Goal: Transaction & Acquisition: Book appointment/travel/reservation

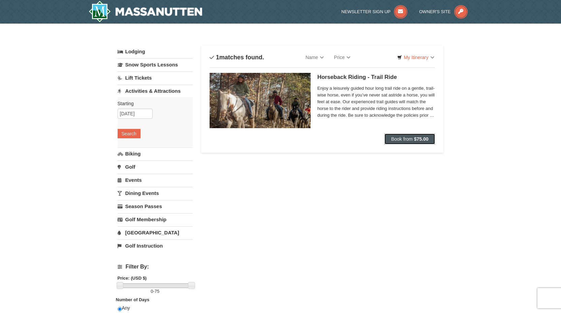
click at [397, 137] on span "Book from" at bounding box center [402, 138] width 22 height 5
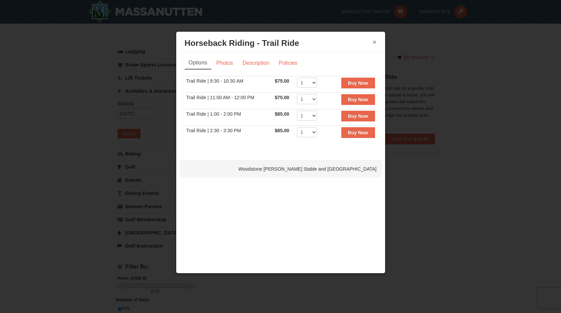
click at [375, 45] on button "×" at bounding box center [375, 42] width 4 height 7
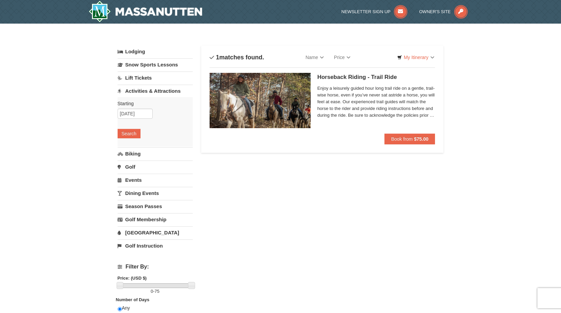
click at [400, 117] on span "Enjoy a leisurely guided hour long trail ride on a gentle, trail-wise horse, ev…" at bounding box center [377, 102] width 118 height 34
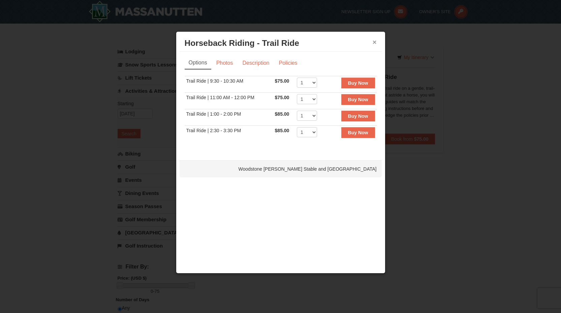
click at [373, 45] on button "×" at bounding box center [375, 42] width 4 height 7
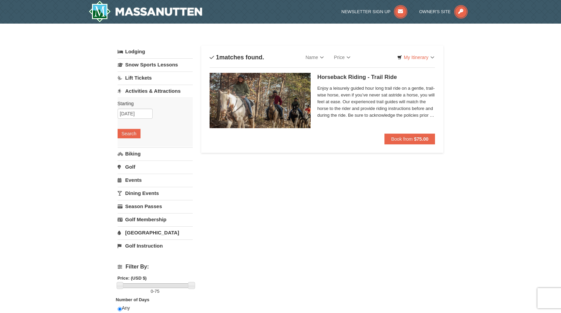
click at [259, 97] on img at bounding box center [260, 100] width 101 height 55
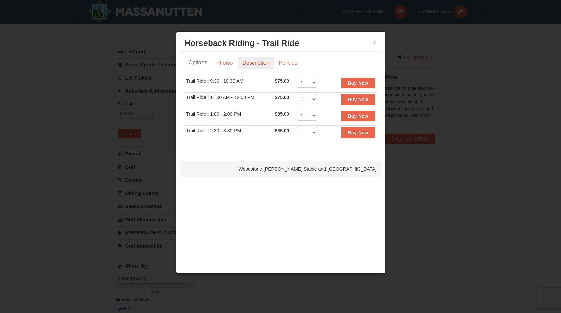
click at [255, 64] on link "Description" at bounding box center [256, 63] width 36 height 13
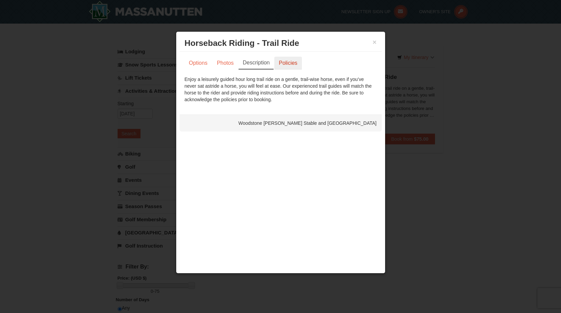
click at [291, 59] on link "Policies" at bounding box center [287, 63] width 27 height 13
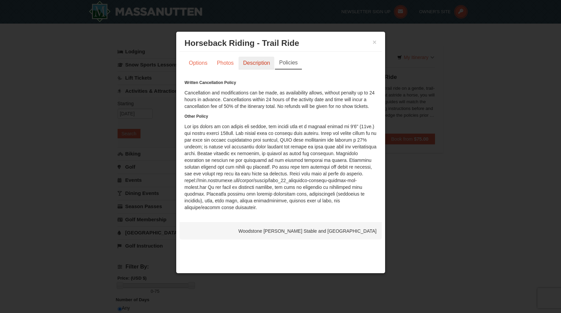
click at [261, 62] on link "Description" at bounding box center [257, 63] width 36 height 13
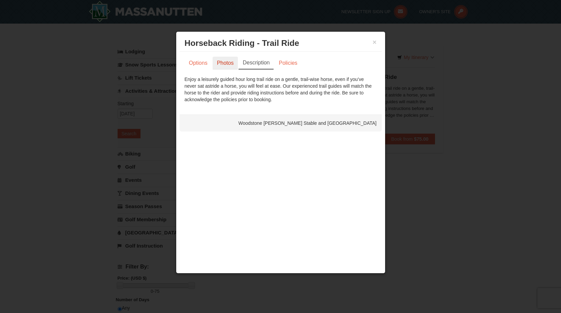
click at [235, 62] on link "Photos" at bounding box center [226, 63] width 26 height 13
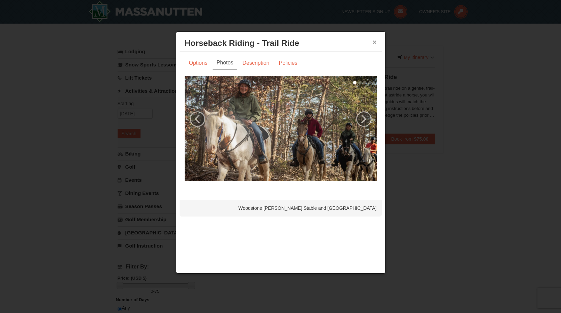
click at [375, 44] on button "×" at bounding box center [375, 42] width 4 height 7
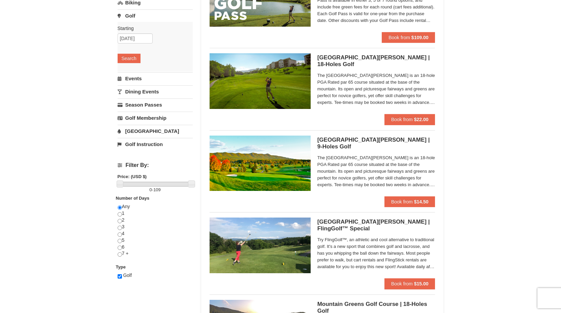
scroll to position [103, 0]
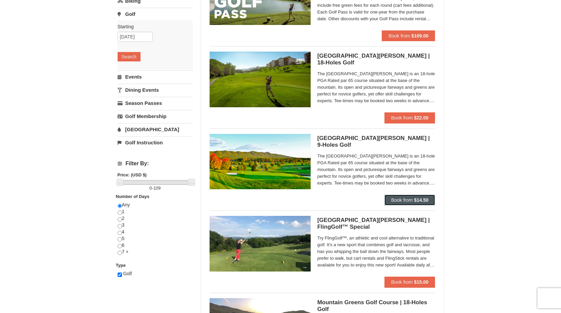
click at [407, 196] on button "Book from $14.50" at bounding box center [410, 200] width 51 height 11
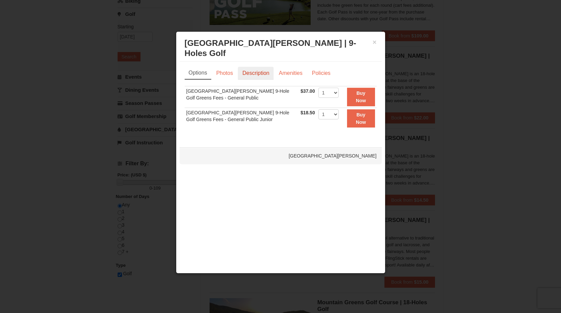
click at [255, 74] on link "Description" at bounding box center [256, 73] width 36 height 13
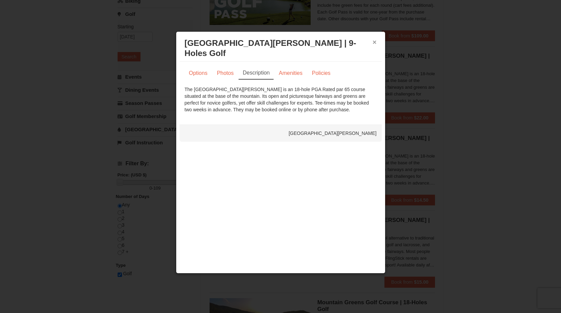
click at [373, 45] on button "×" at bounding box center [375, 42] width 4 height 7
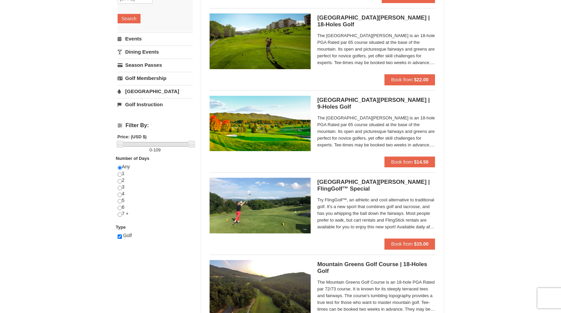
scroll to position [140, 0]
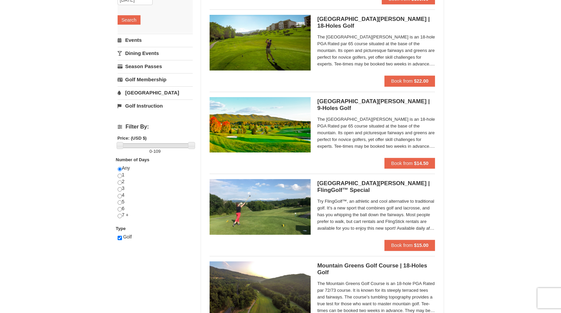
click at [344, 189] on h5 "Woodstone Meadows Golf Course | FlingGolf™ Special Woodstone Meadows Golf Course" at bounding box center [377, 186] width 118 height 13
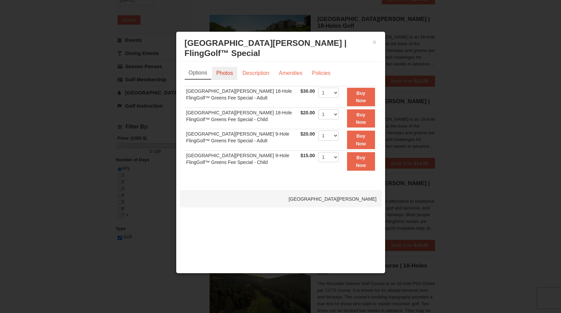
click at [232, 71] on link "Photos" at bounding box center [225, 73] width 26 height 13
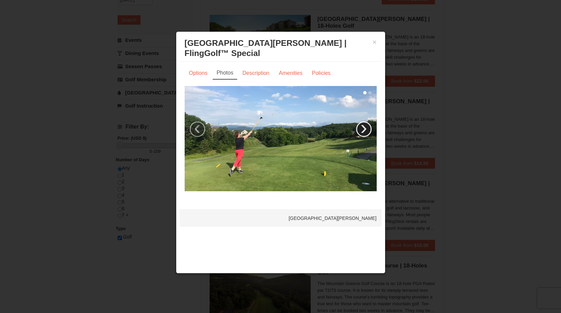
click at [365, 129] on link "›" at bounding box center [364, 129] width 16 height 16
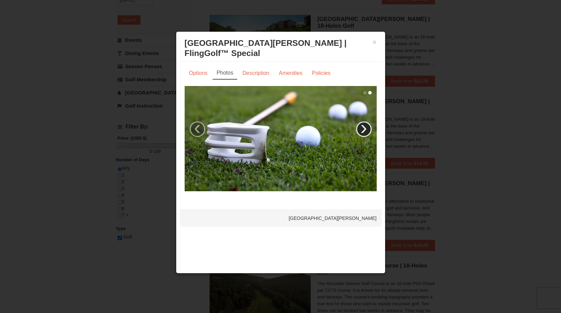
click at [365, 129] on link "›" at bounding box center [364, 129] width 16 height 16
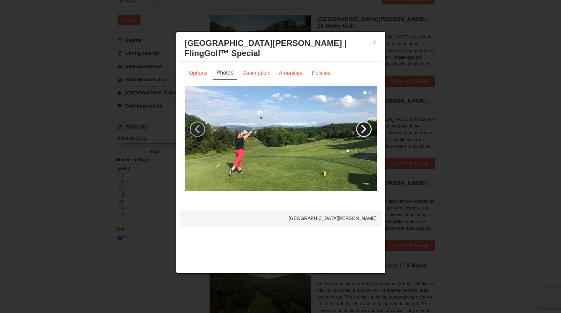
click at [365, 129] on link "›" at bounding box center [364, 129] width 16 height 16
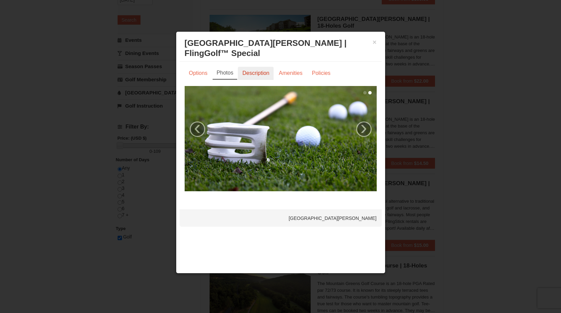
click at [266, 75] on link "Description" at bounding box center [256, 73] width 36 height 13
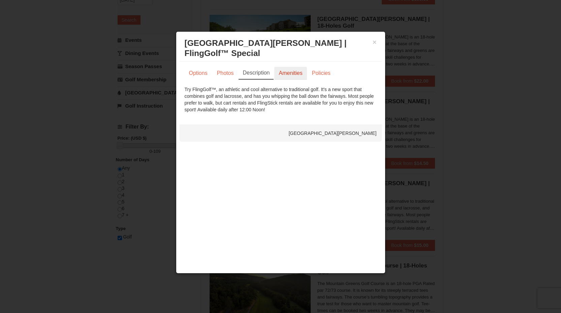
click at [280, 77] on link "Amenities" at bounding box center [290, 73] width 32 height 13
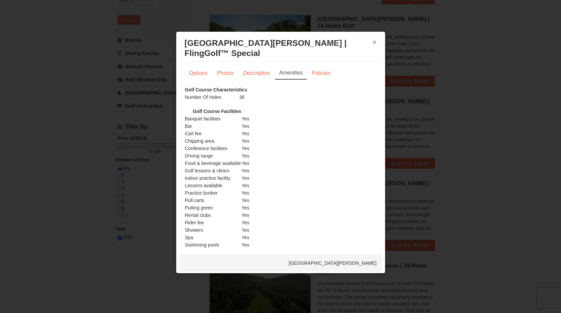
click at [373, 40] on button "×" at bounding box center [375, 42] width 4 height 7
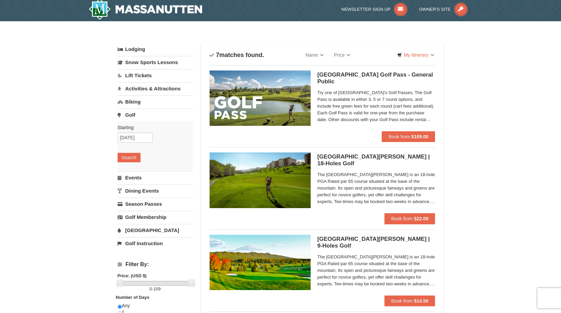
scroll to position [0, 0]
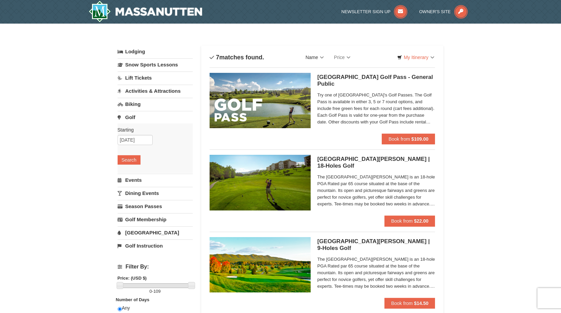
click at [321, 57] on link "Name" at bounding box center [315, 57] width 28 height 13
click at [148, 75] on link "Lift Tickets" at bounding box center [155, 77] width 75 height 12
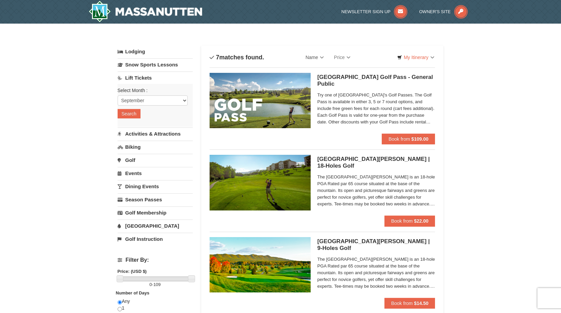
click at [136, 145] on link "Biking" at bounding box center [155, 147] width 75 height 12
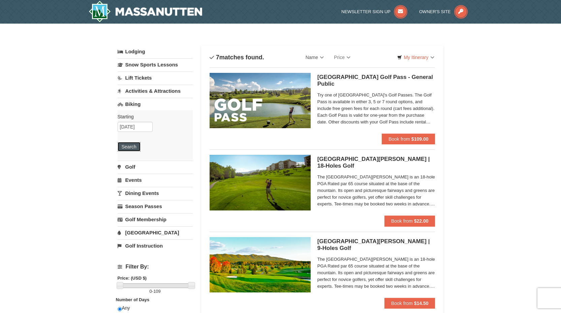
click at [132, 148] on button "Search" at bounding box center [129, 146] width 23 height 9
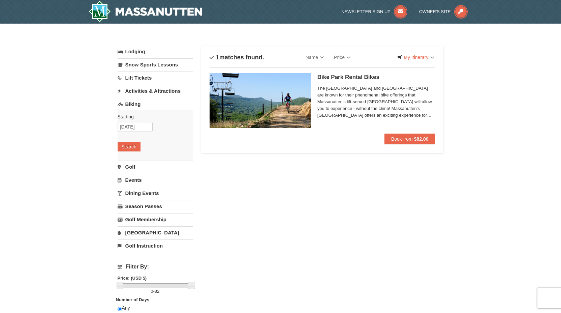
click at [132, 182] on link "Events" at bounding box center [155, 180] width 75 height 12
click at [130, 173] on button "Search" at bounding box center [129, 172] width 23 height 9
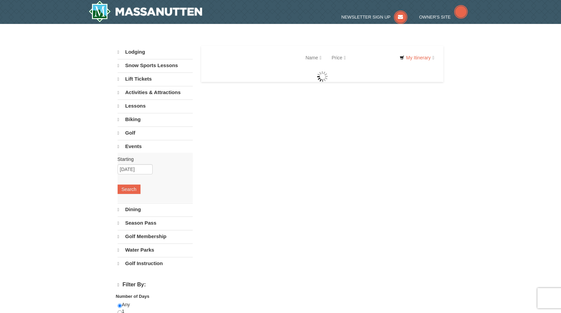
select select "9"
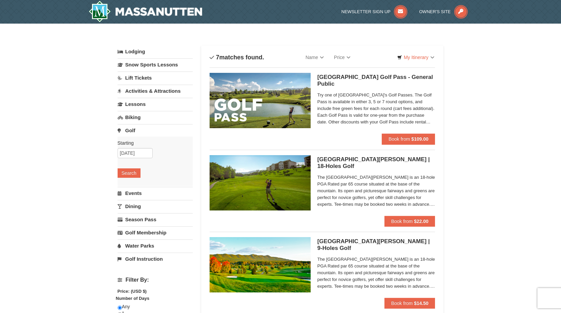
select select "9"
